Goal: Task Accomplishment & Management: Manage account settings

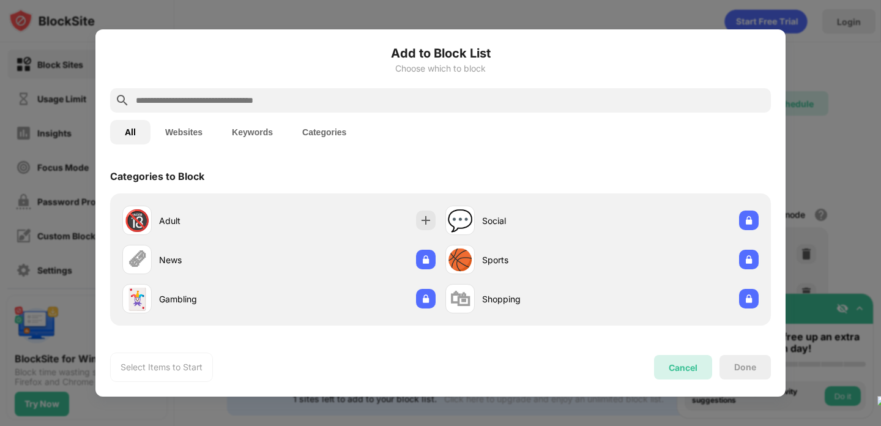
click at [683, 371] on div "Cancel" at bounding box center [682, 367] width 29 height 10
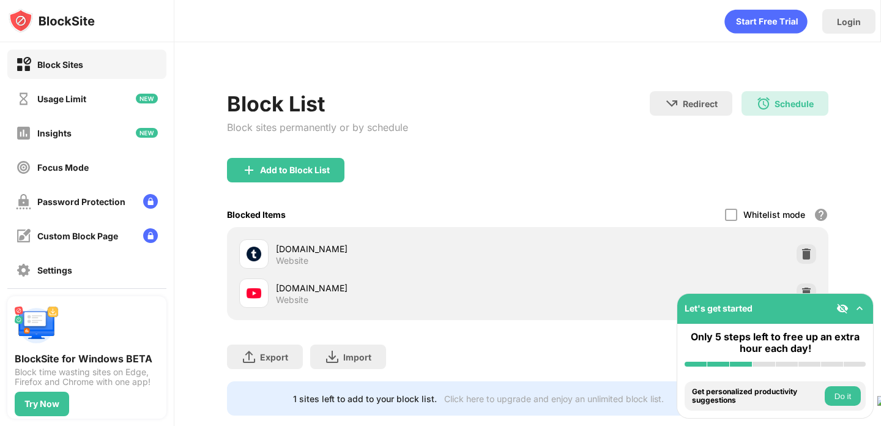
scroll to position [23, 0]
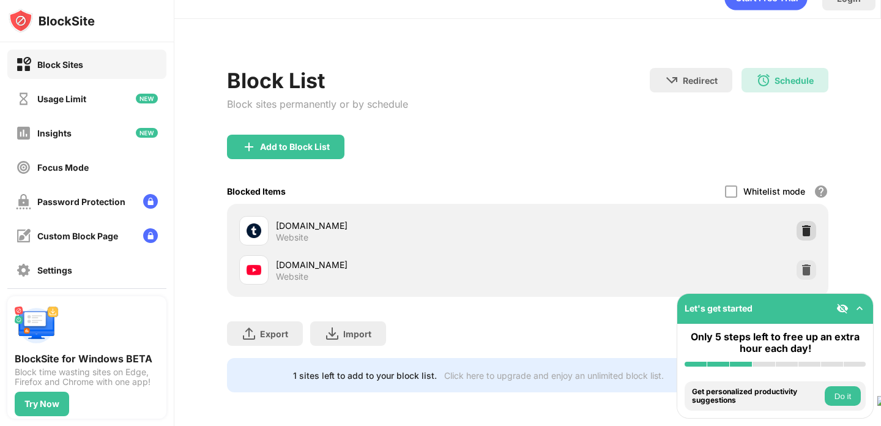
click at [810, 231] on img at bounding box center [806, 230] width 12 height 12
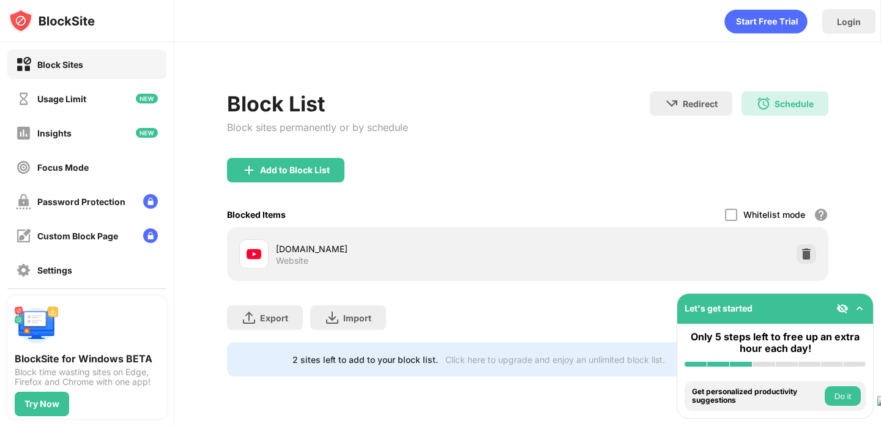
scroll to position [0, 0]
